Goal: Information Seeking & Learning: Learn about a topic

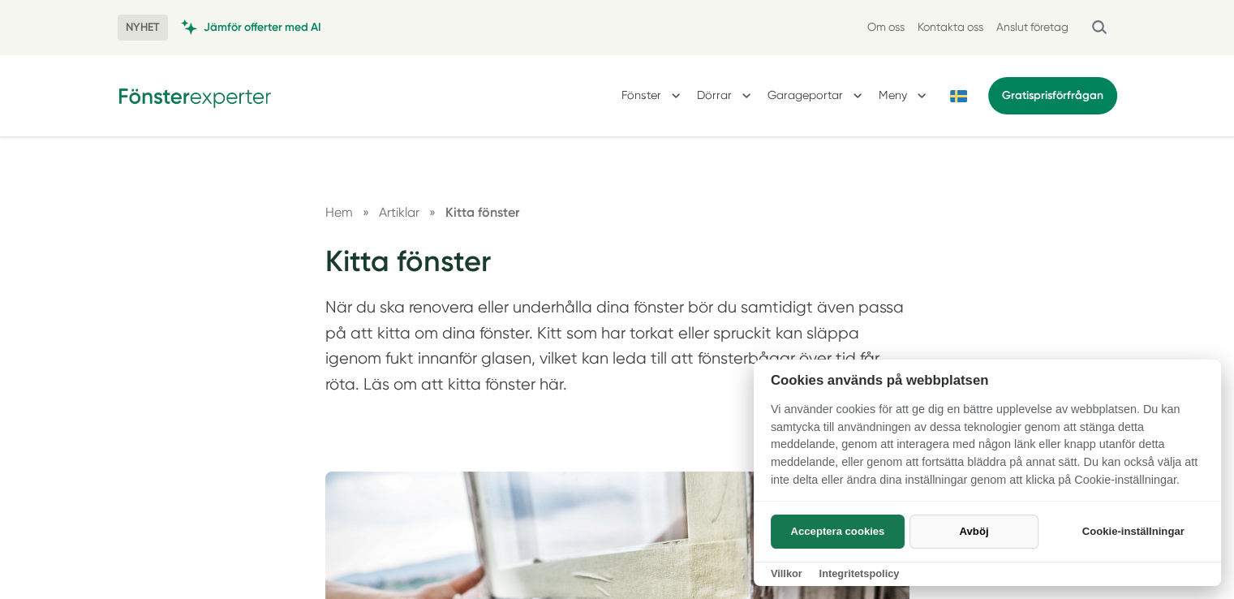
click at [958, 530] on button "Avböj" at bounding box center [973, 531] width 129 height 34
checkbox input "false"
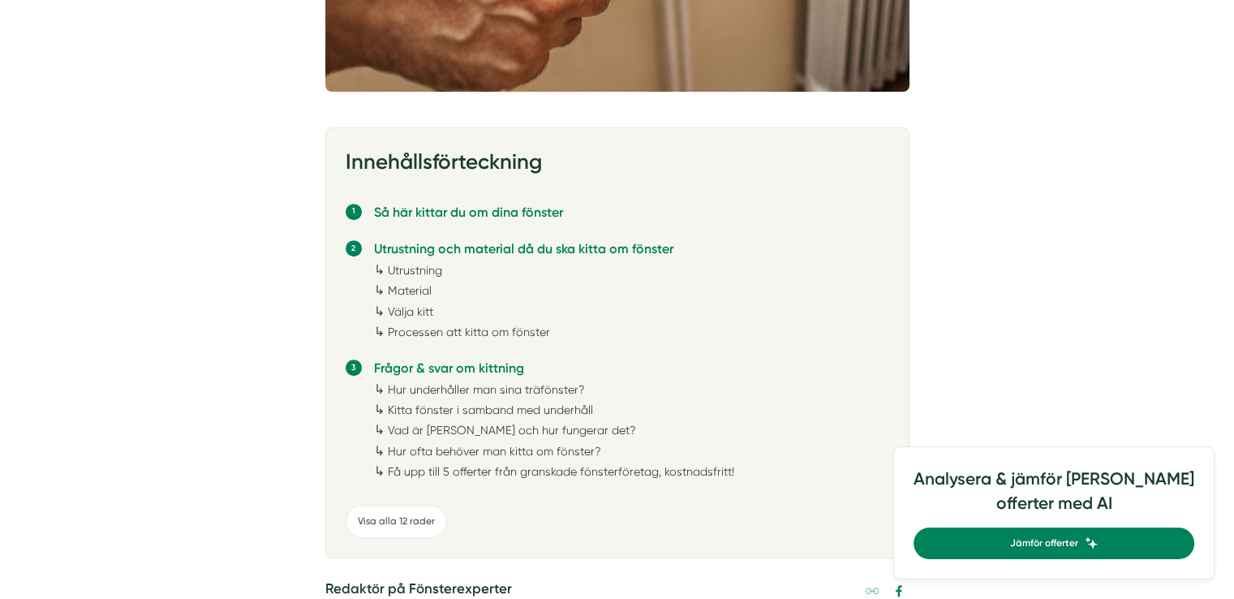
scroll to position [795, 0]
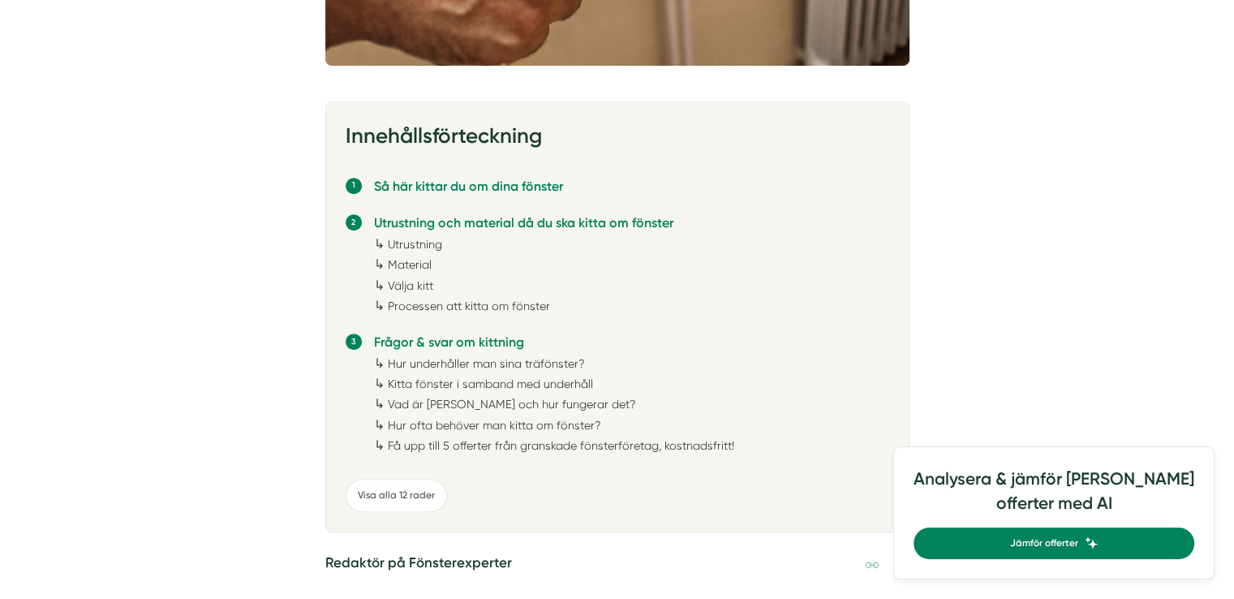
click at [418, 241] on link "Utrustning" at bounding box center [415, 244] width 54 height 13
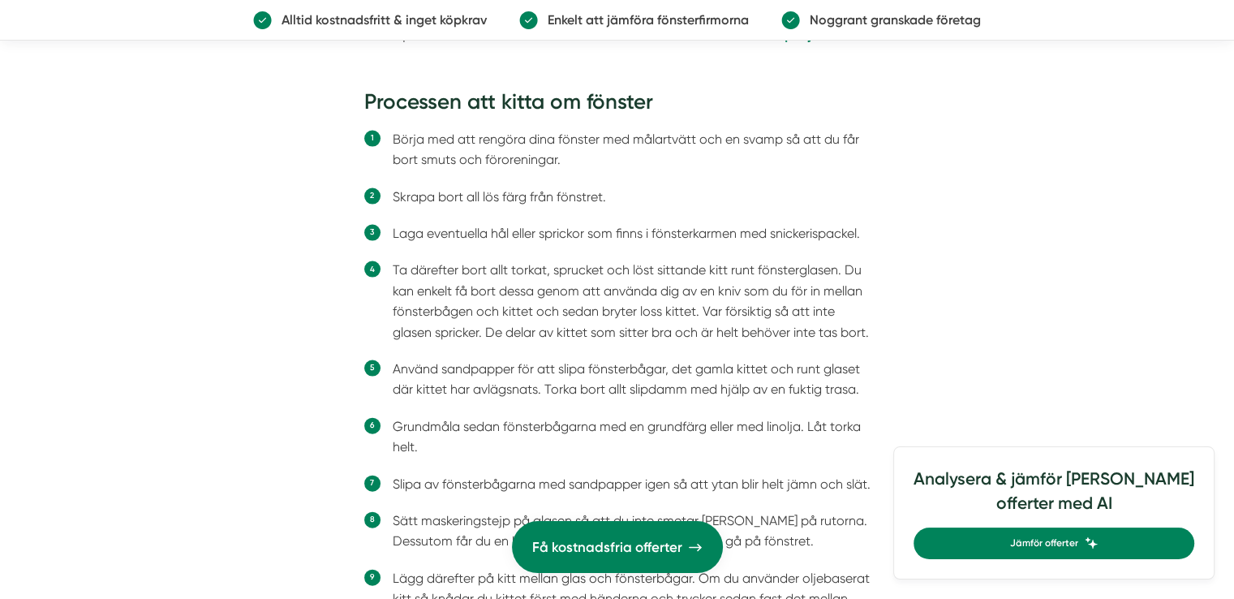
scroll to position [3468, 0]
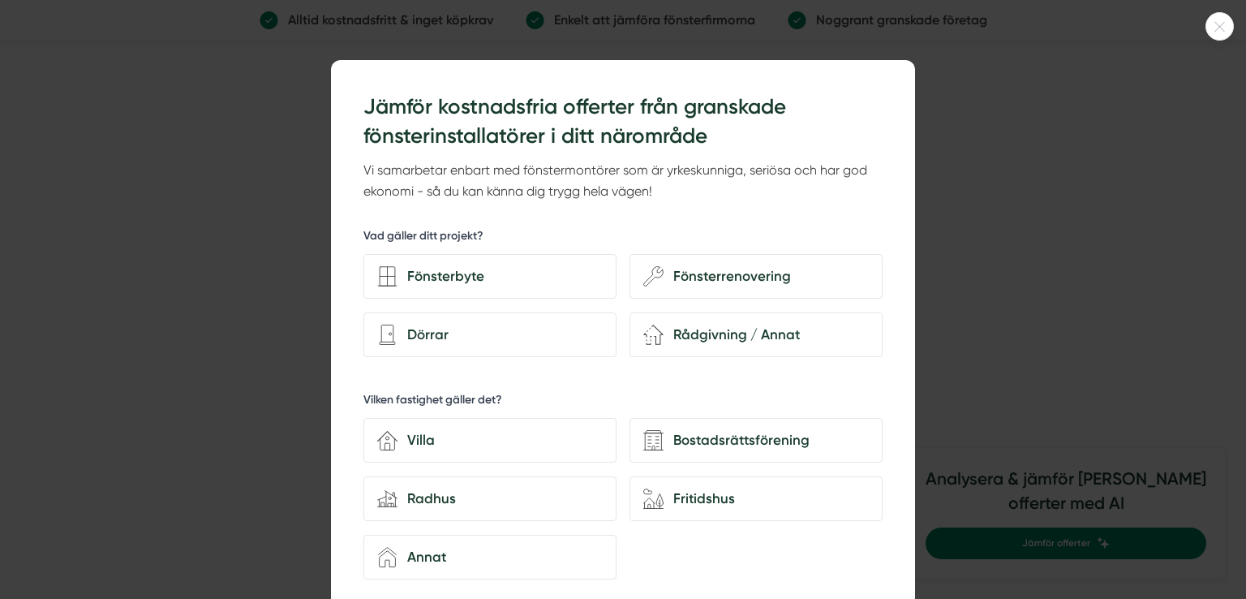
drag, startPoint x: 1239, startPoint y: 217, endPoint x: 1237, endPoint y: 286, distance: 69.0
click at [1233, 286] on html "NYHET Jämför offerter med AI Om oss Kontakta oss Anslut företag Fönster Dörrar …" at bounding box center [623, 297] width 1246 height 7531
click at [1223, 26] on icon at bounding box center [1219, 27] width 27 height 10
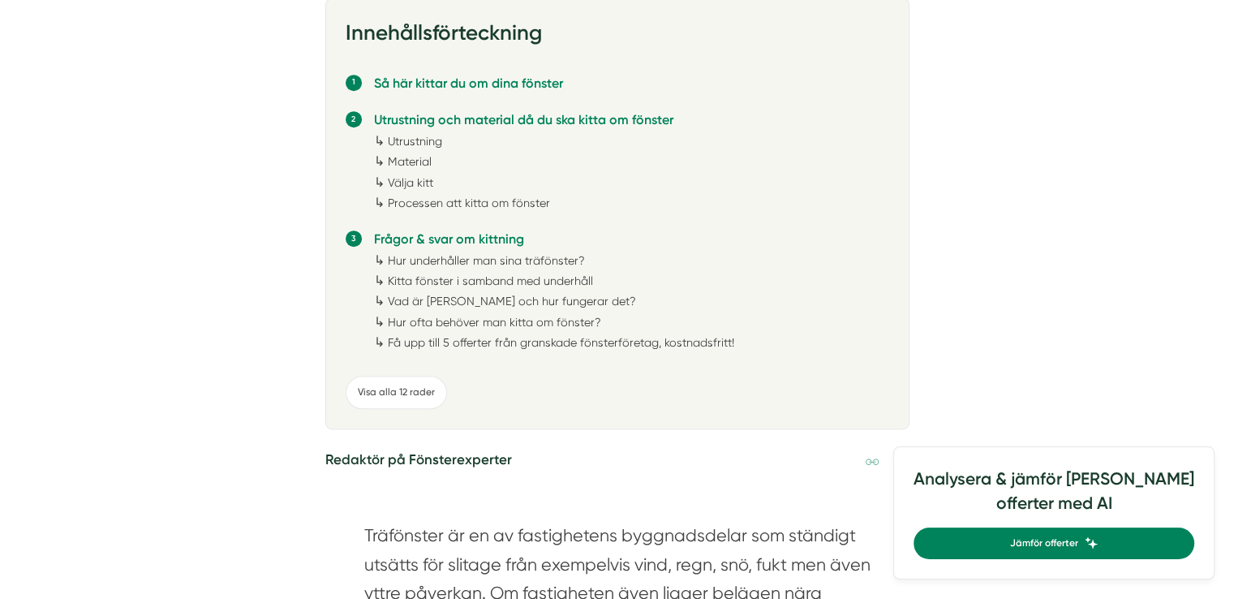
scroll to position [21, 0]
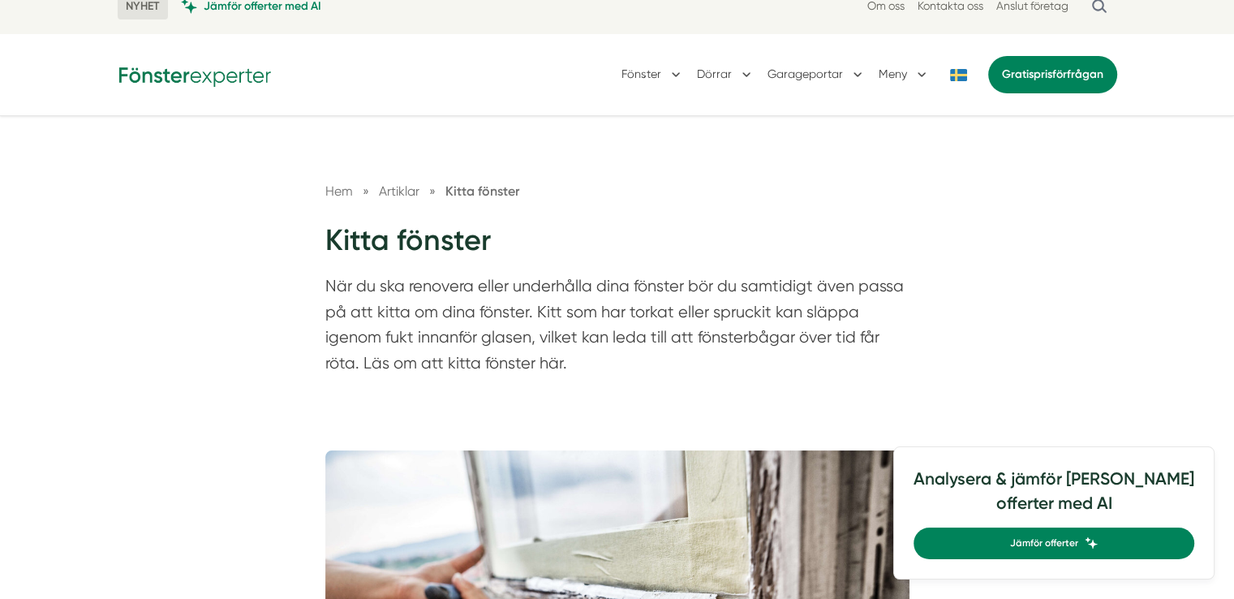
scroll to position [795, 0]
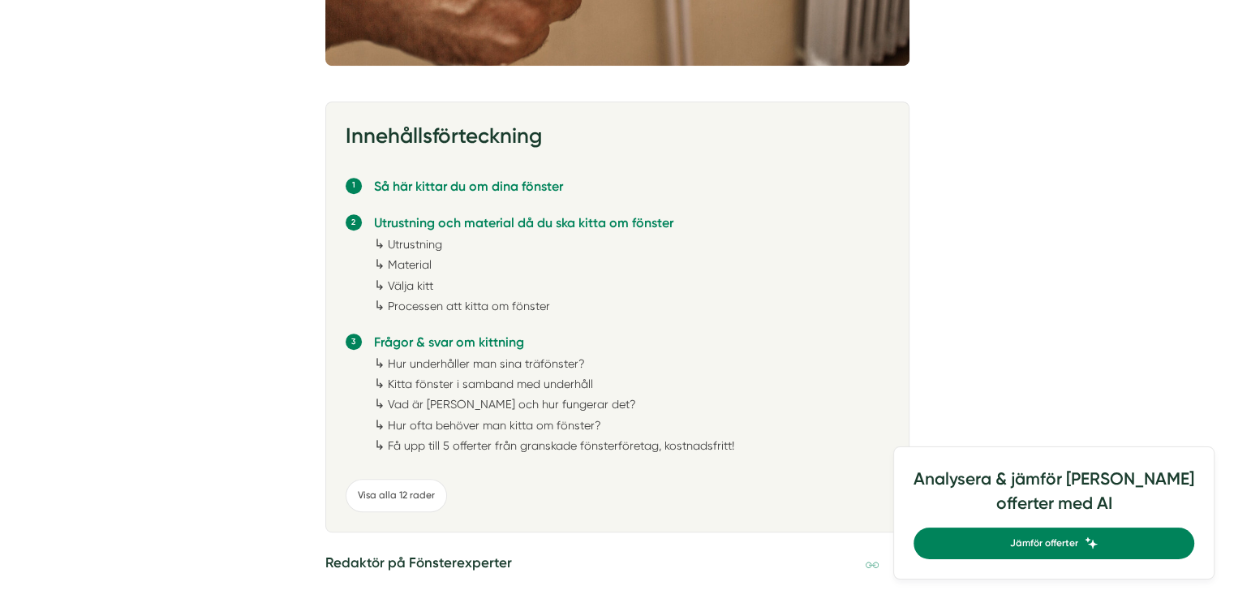
click at [428, 383] on link "Kitta fönster i samband med underhåll" at bounding box center [490, 383] width 205 height 13
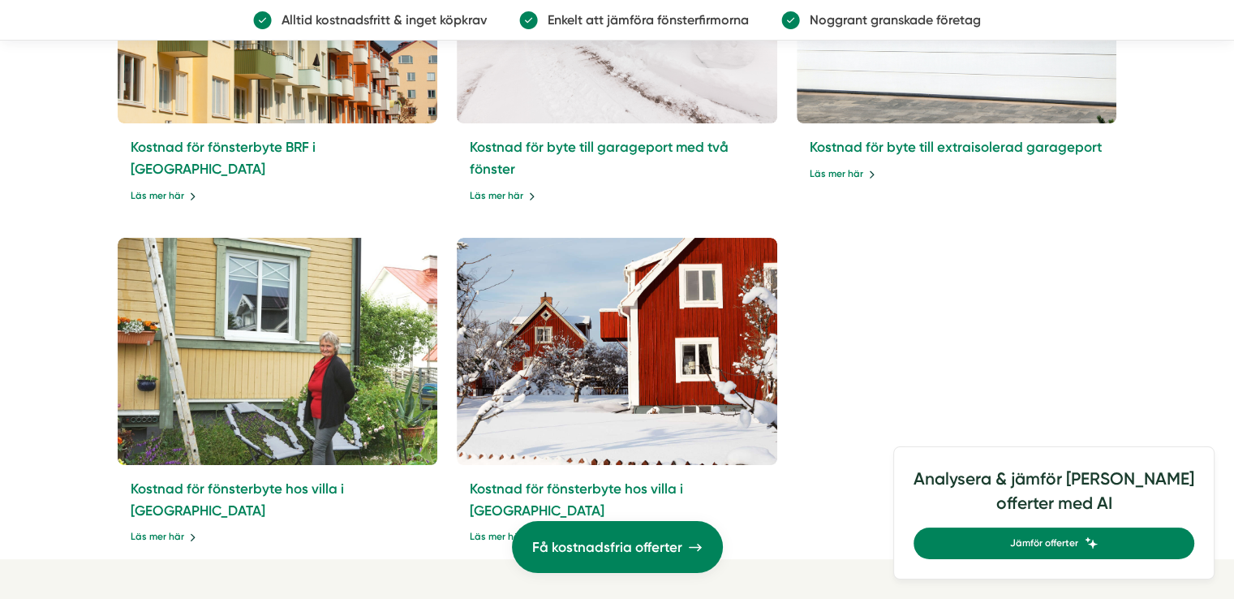
scroll to position [6324, 0]
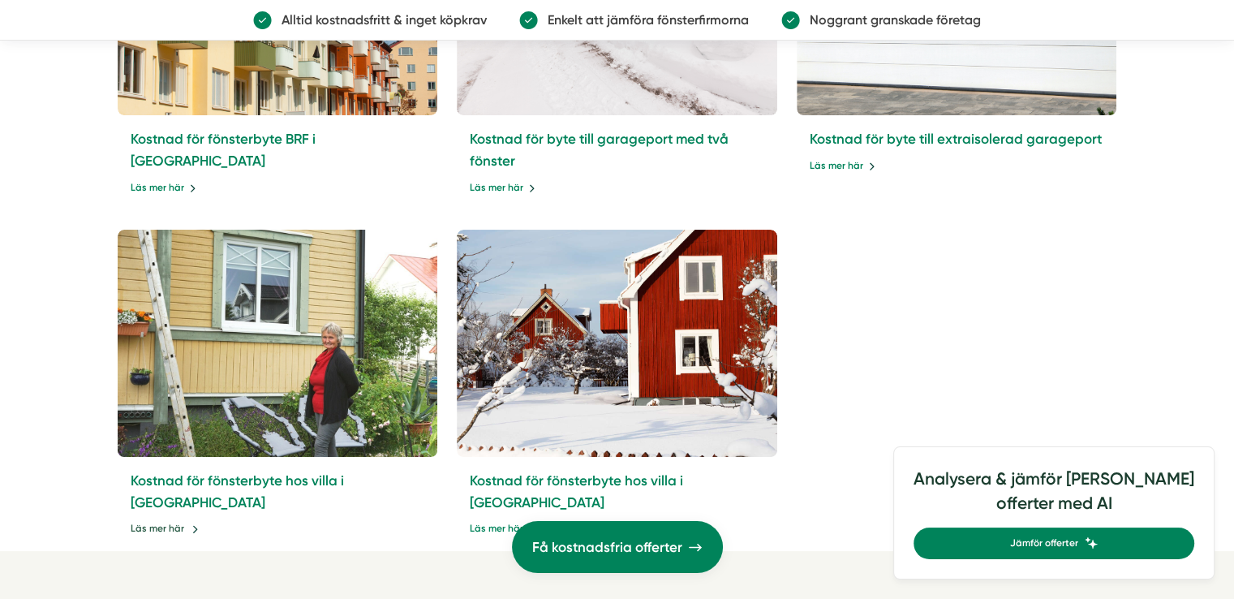
click at [170, 521] on link "Läs mer här" at bounding box center [165, 528] width 68 height 15
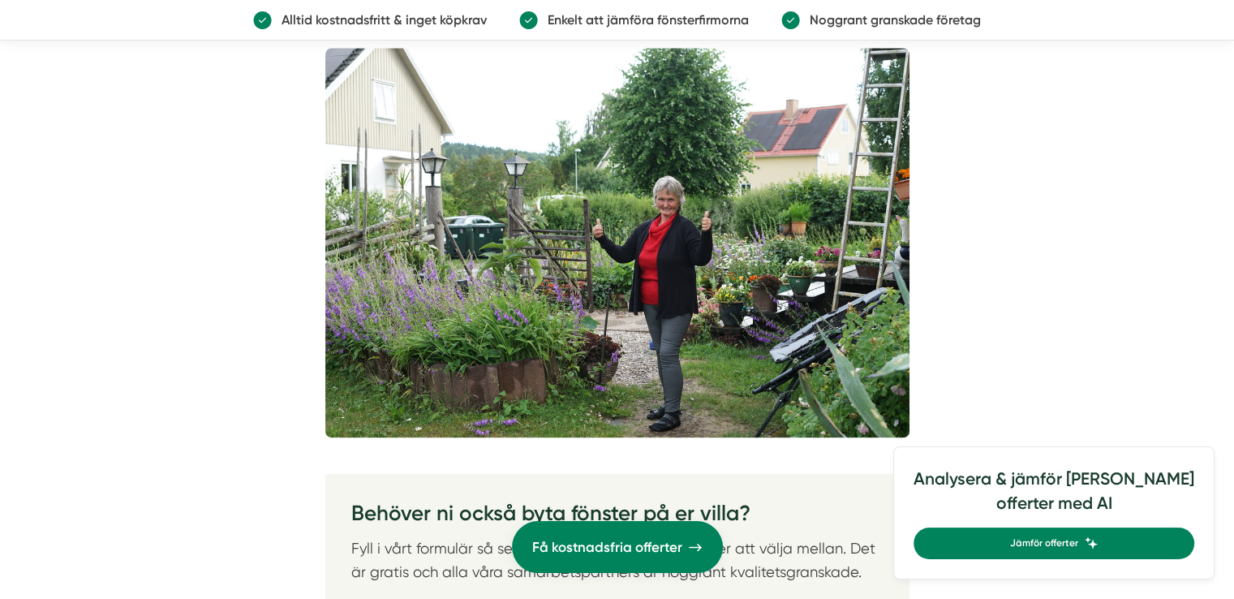
scroll to position [2143, 0]
